Goal: Task Accomplishment & Management: Manage account settings

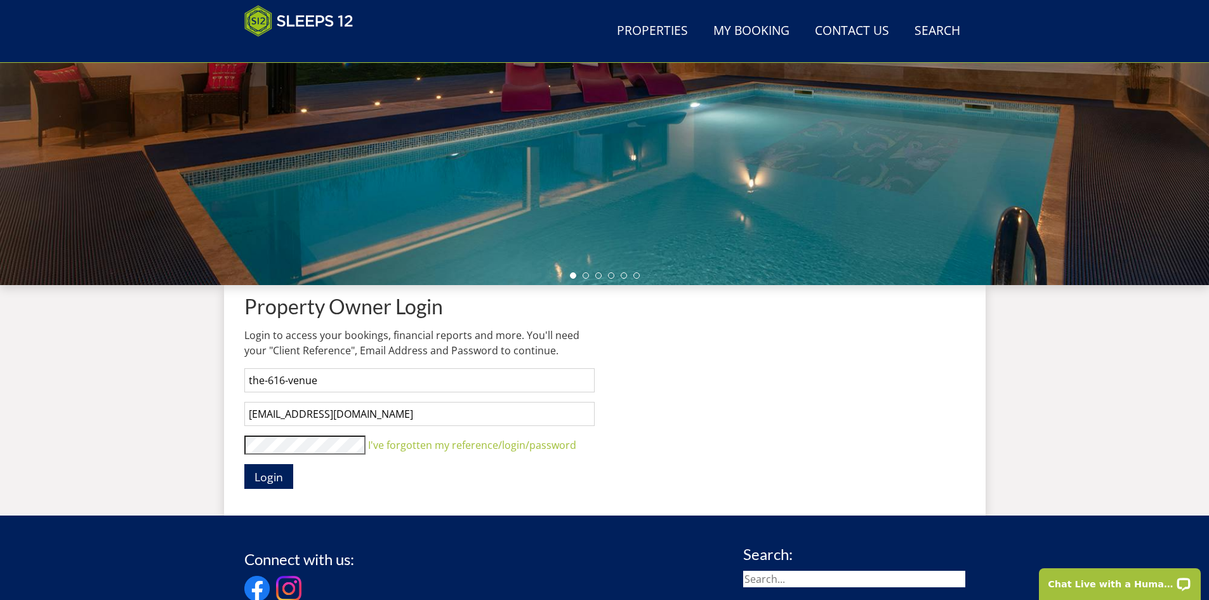
click at [280, 435] on form "Property Owner Login Login to access your bookings, financial reports and more.…" at bounding box center [419, 392] width 350 height 194
click at [244, 464] on button "Login" at bounding box center [268, 476] width 49 height 25
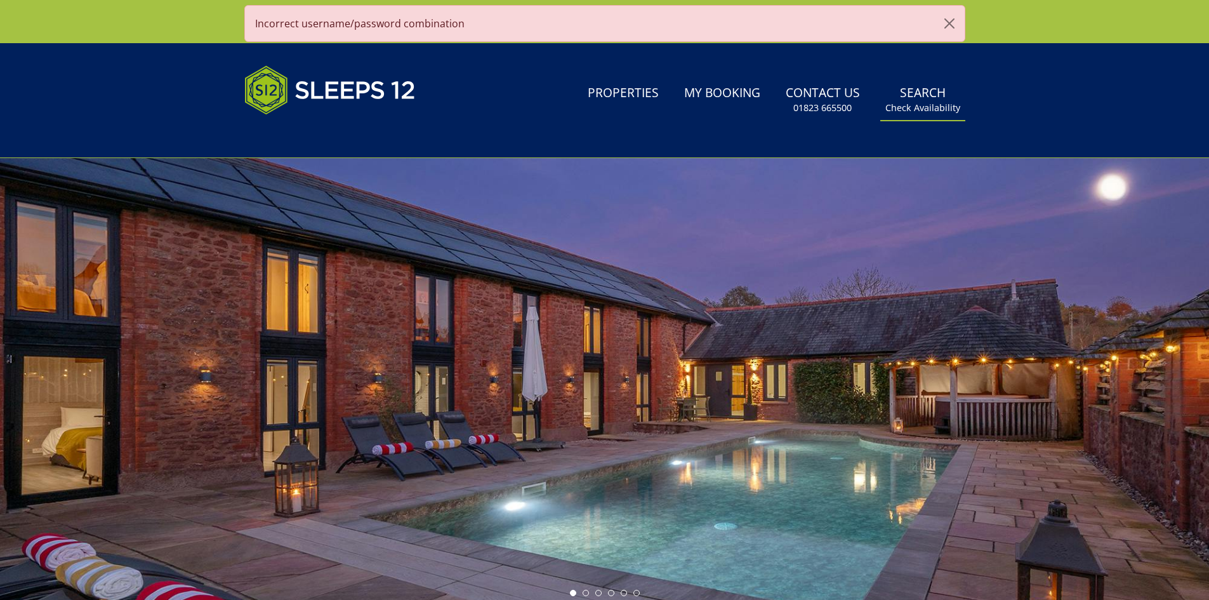
click at [930, 96] on link "Search Check Availability" at bounding box center [922, 99] width 85 height 41
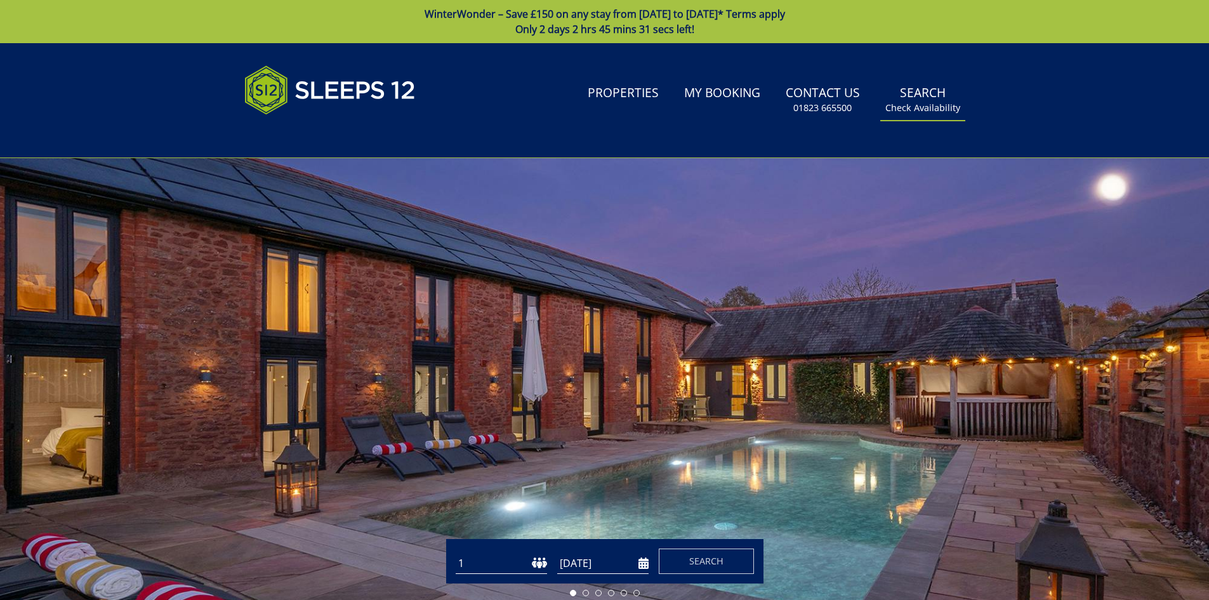
click at [904, 100] on link "Search Check Availability" at bounding box center [922, 99] width 85 height 41
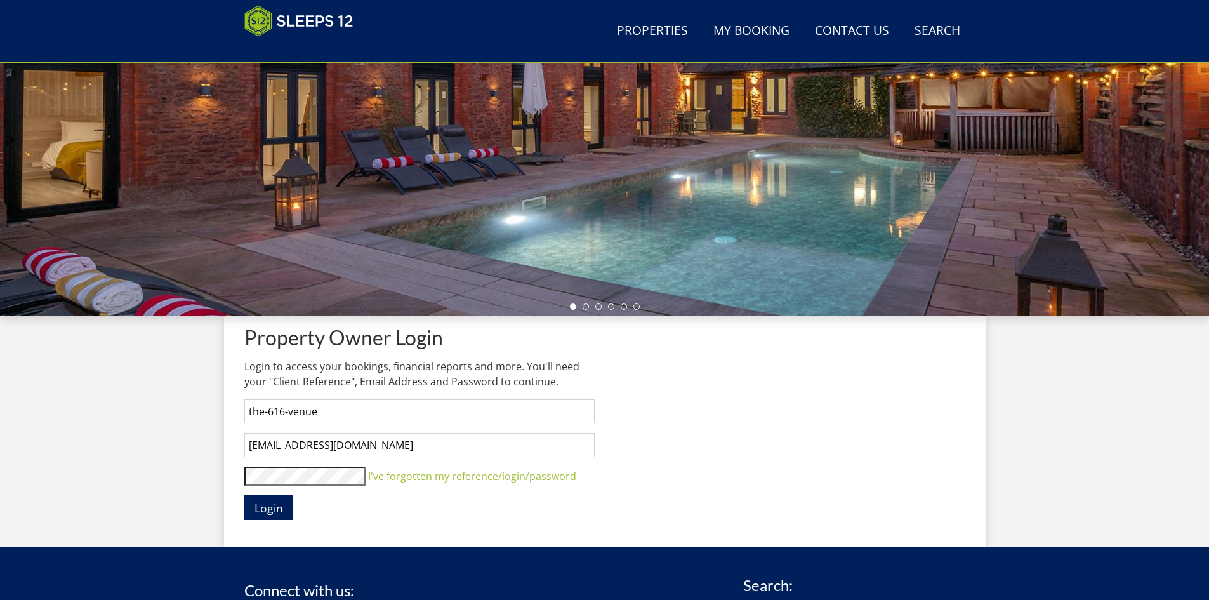
scroll to position [405, 0]
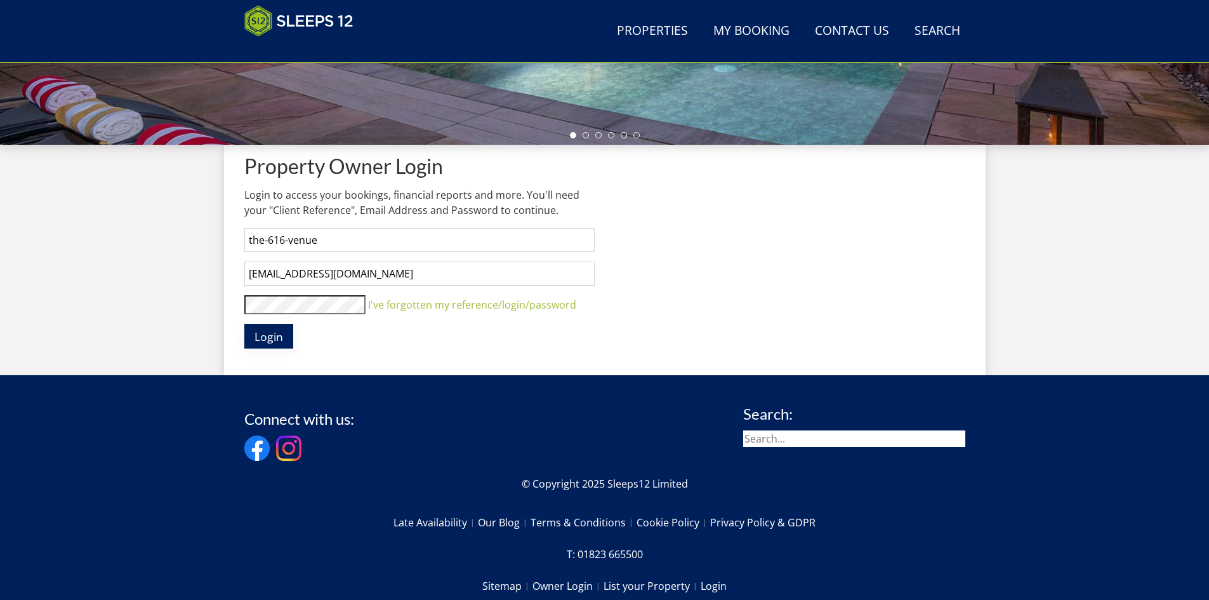
click at [270, 331] on span "Login" at bounding box center [268, 336] width 29 height 15
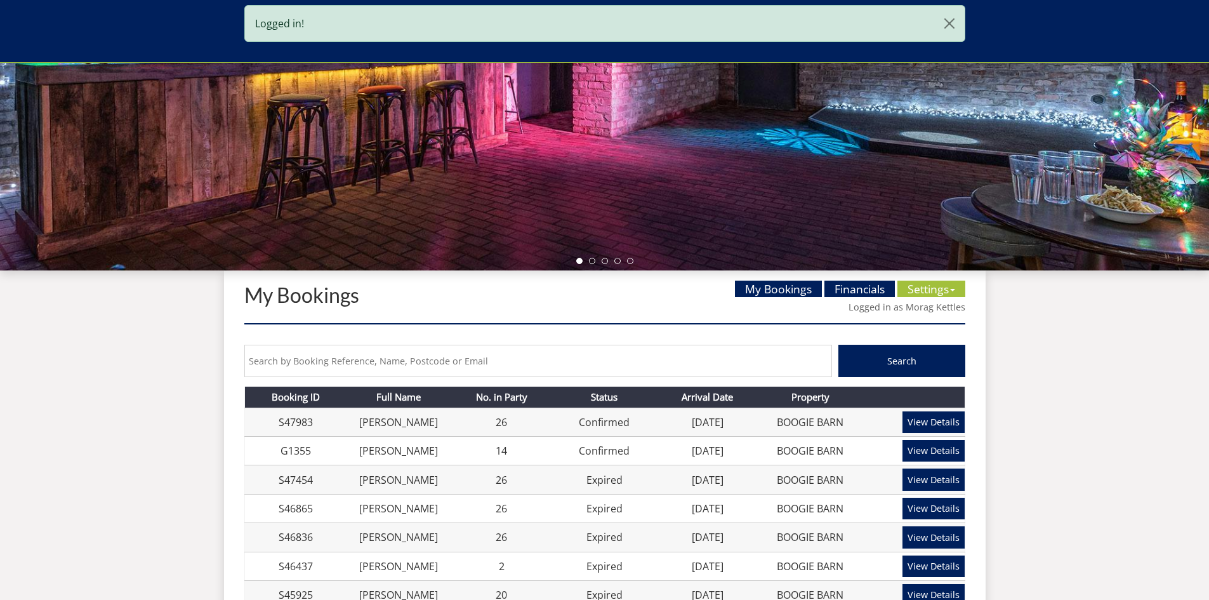
scroll to position [330, 0]
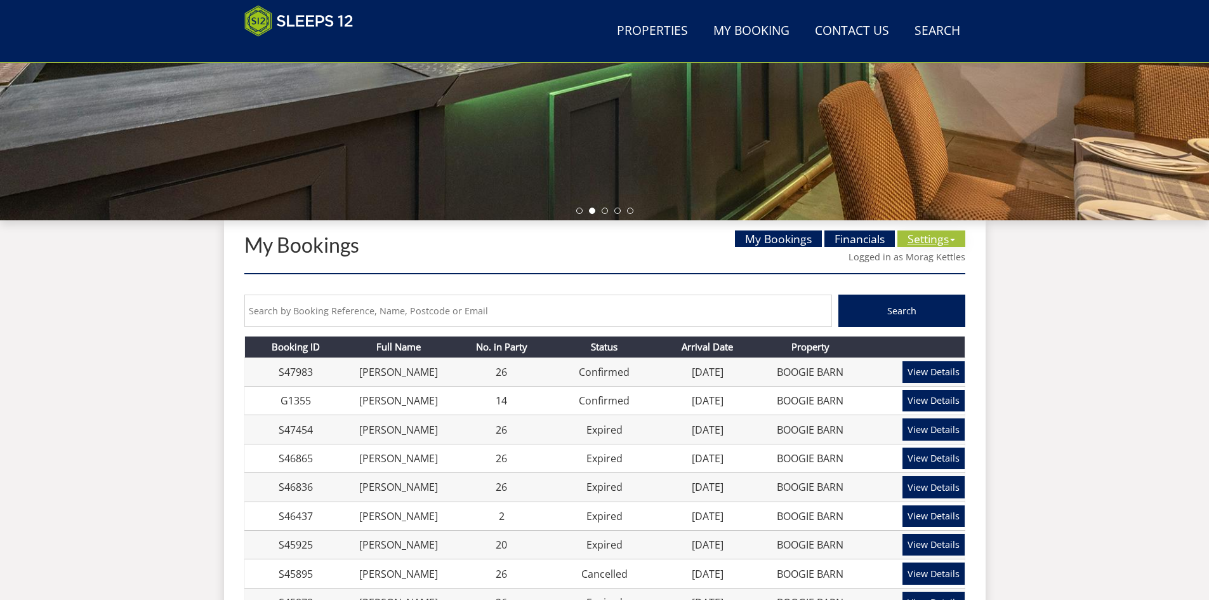
click at [926, 237] on link "Settings" at bounding box center [931, 238] width 68 height 16
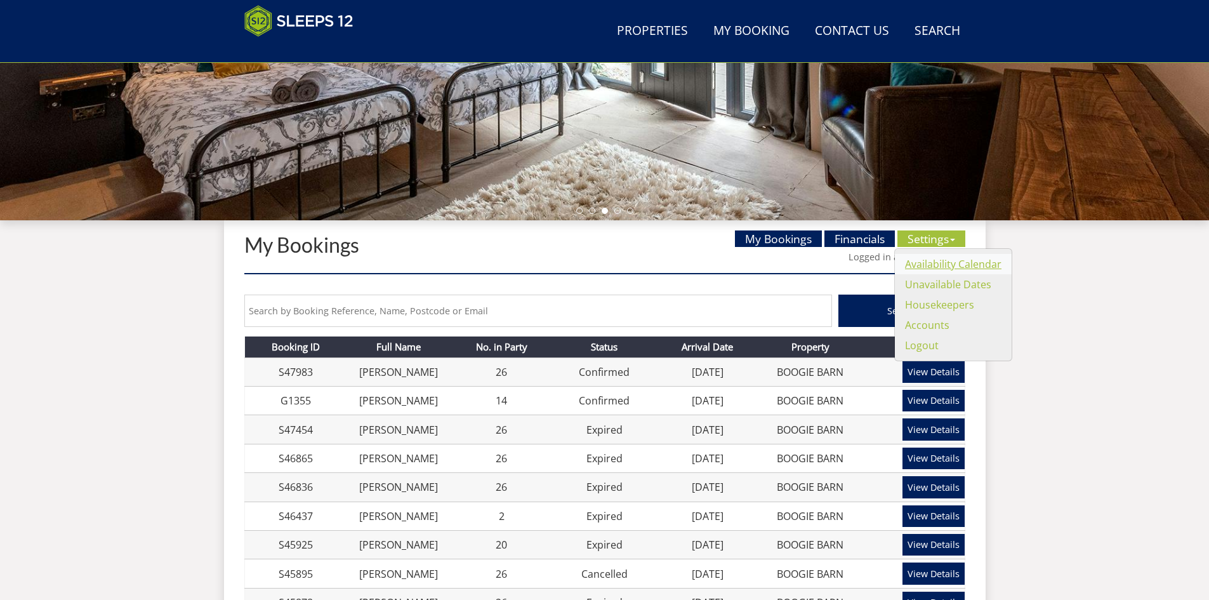
click at [928, 260] on link "Availability Calendar" at bounding box center [953, 264] width 96 height 14
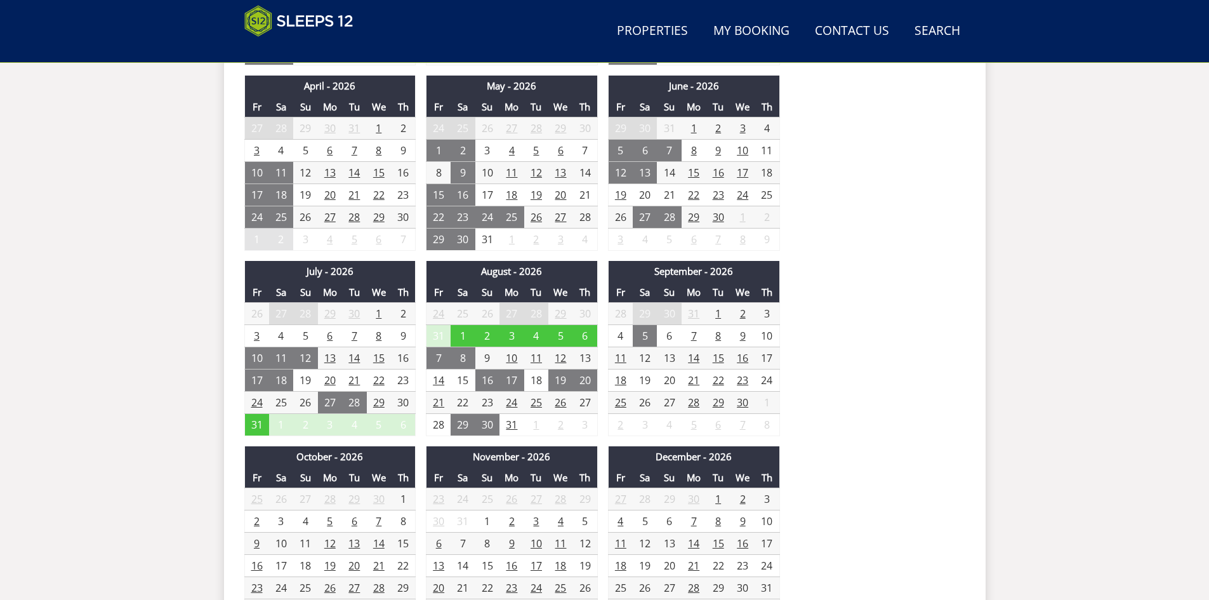
scroll to position [1039, 0]
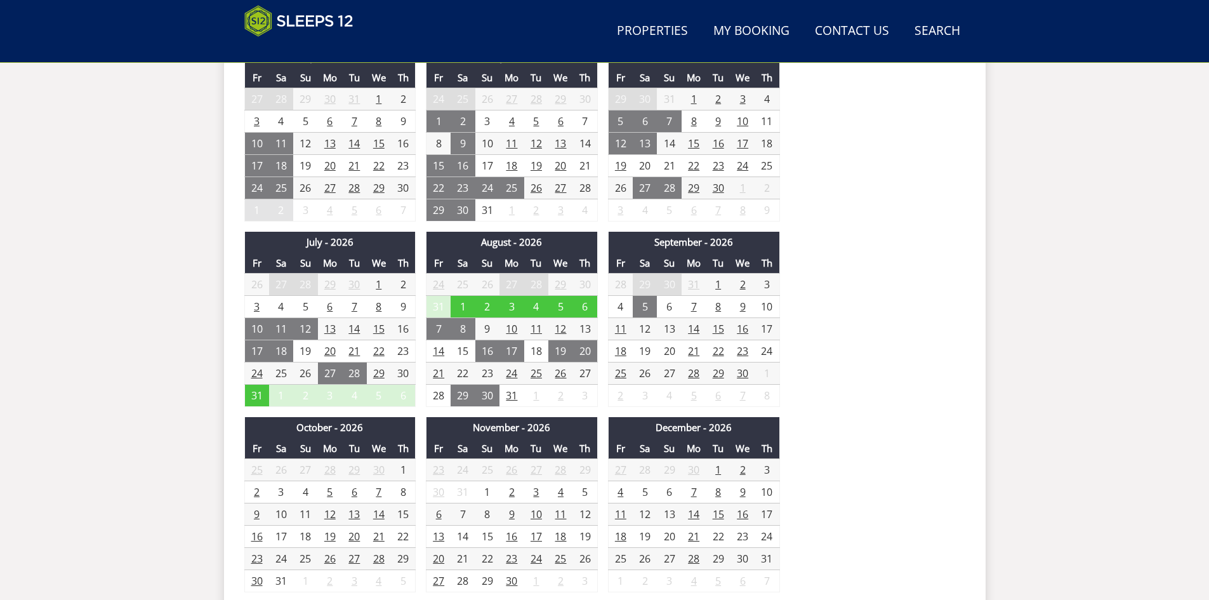
click at [438, 371] on td "21" at bounding box center [438, 373] width 25 height 22
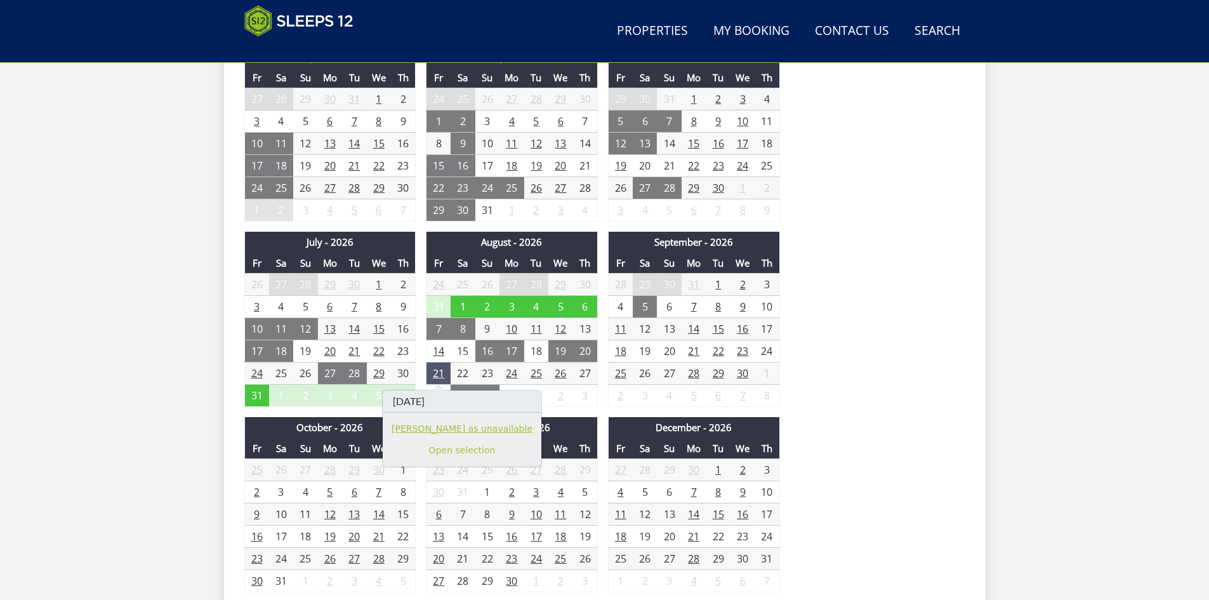
click at [433, 427] on link "[PERSON_NAME] as unavailable" at bounding box center [462, 428] width 141 height 13
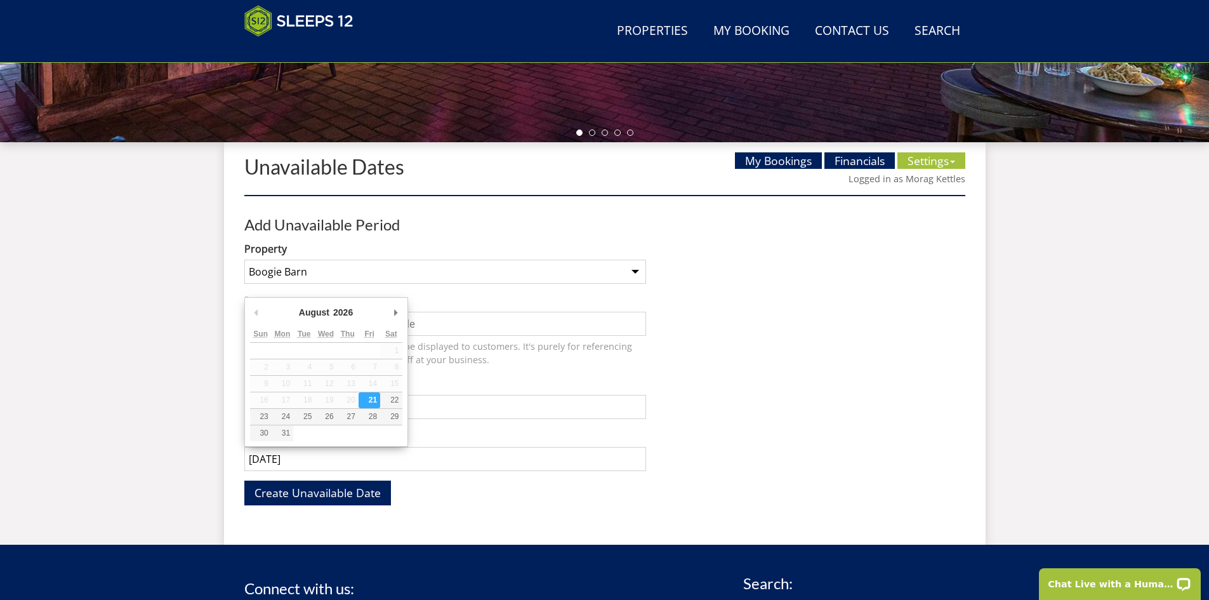
click at [326, 458] on input "[DATE]" at bounding box center [445, 459] width 402 height 24
type input "[DATE]"
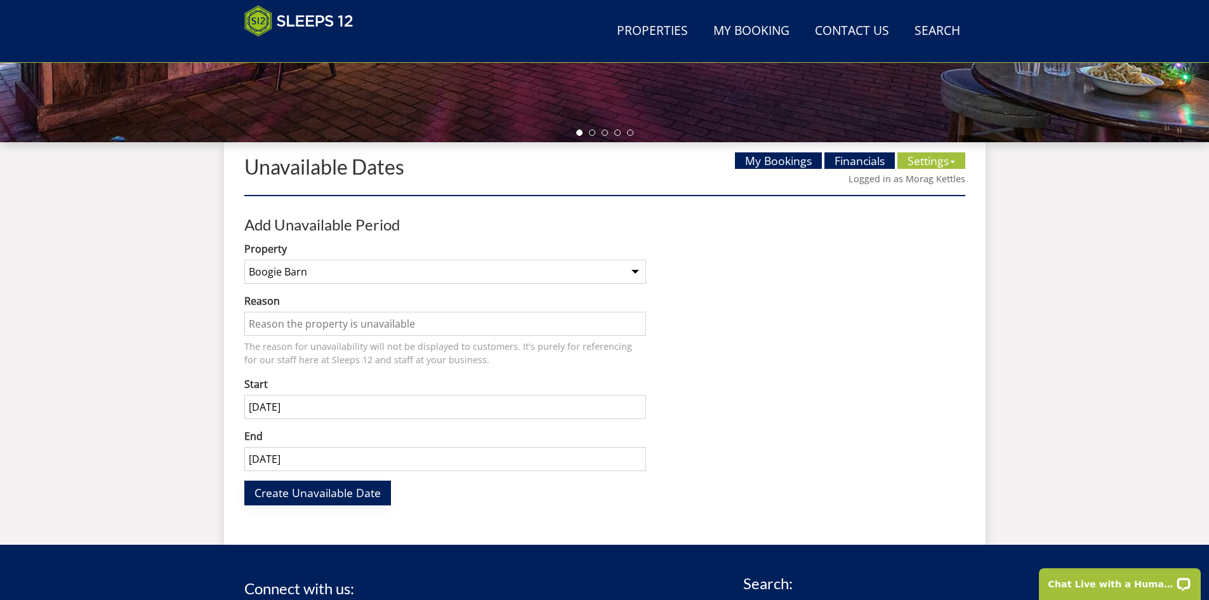
click at [329, 491] on span "Create Unavailable Date" at bounding box center [317, 492] width 126 height 15
